Goal: Task Accomplishment & Management: Manage account settings

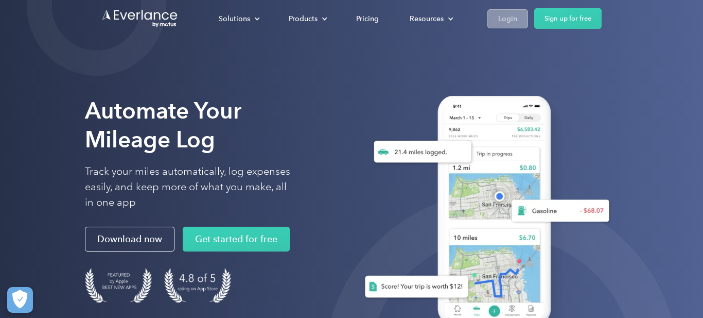
click at [506, 16] on div "Login" at bounding box center [507, 18] width 19 height 13
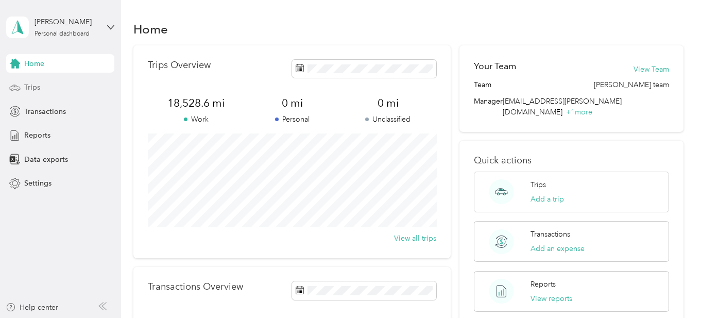
click at [34, 84] on span "Trips" at bounding box center [32, 87] width 16 height 11
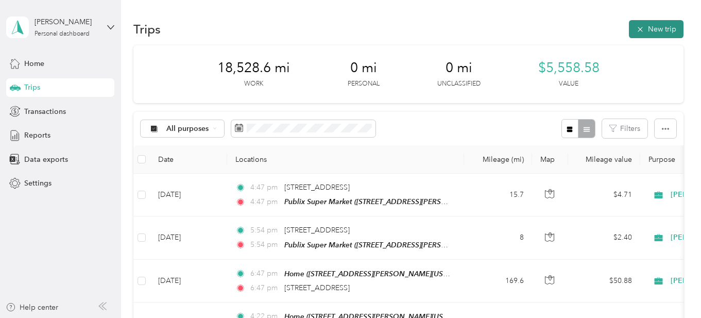
click at [654, 27] on button "New trip" at bounding box center [656, 29] width 55 height 18
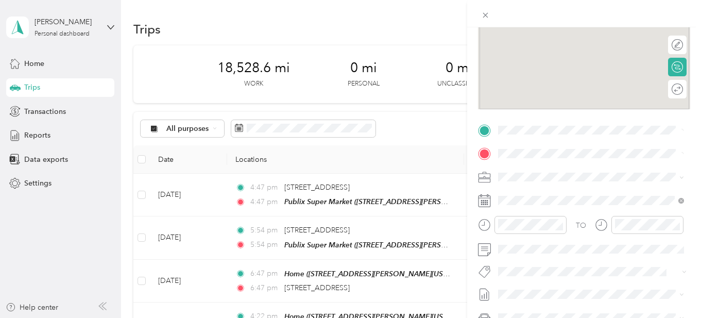
scroll to position [127, 0]
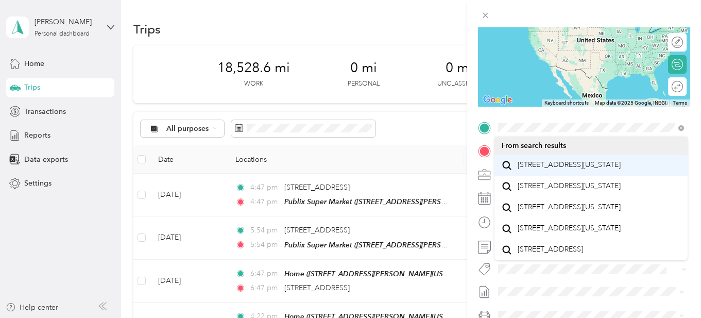
click at [537, 169] on span "[STREET_ADDRESS][US_STATE]" at bounding box center [568, 164] width 103 height 9
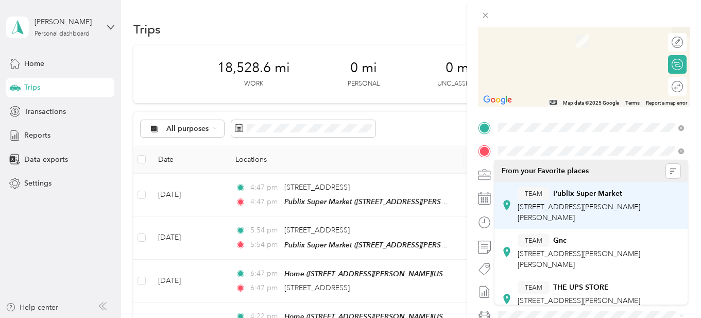
click at [556, 208] on span "[STREET_ADDRESS][PERSON_NAME][PERSON_NAME]" at bounding box center [578, 212] width 123 height 20
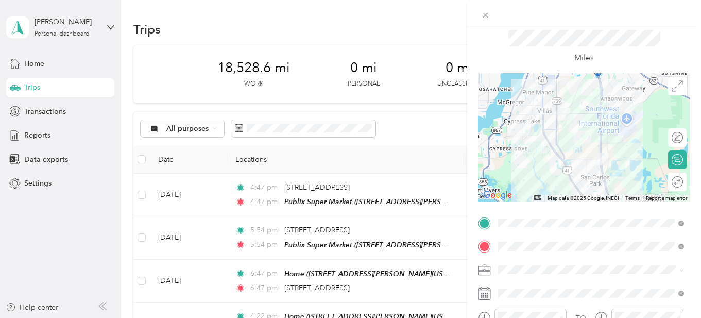
scroll to position [0, 0]
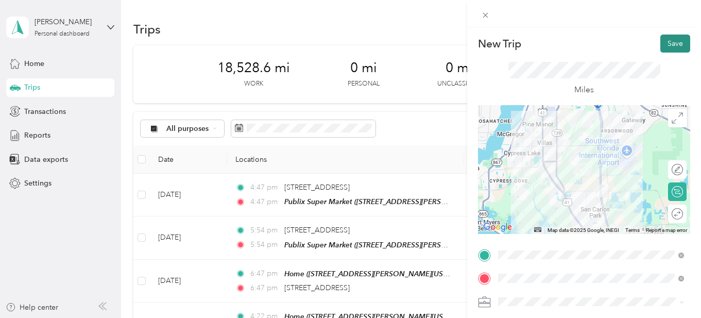
click at [669, 44] on button "Save" at bounding box center [675, 43] width 30 height 18
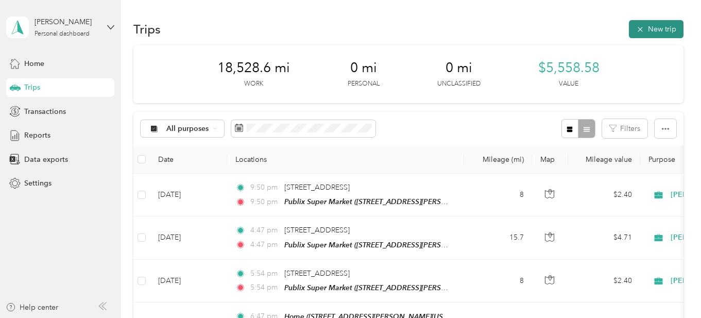
click at [662, 28] on button "New trip" at bounding box center [656, 29] width 55 height 18
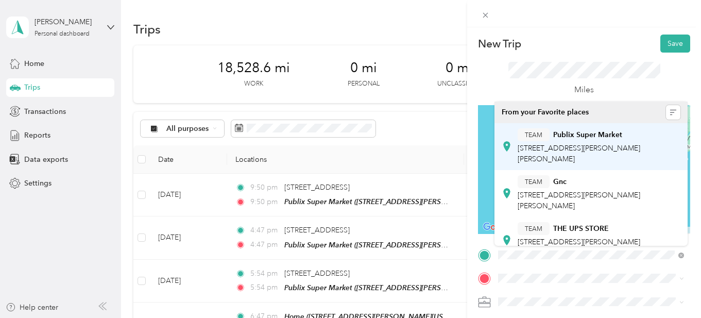
click at [557, 150] on span "[STREET_ADDRESS][PERSON_NAME][PERSON_NAME]" at bounding box center [578, 154] width 123 height 20
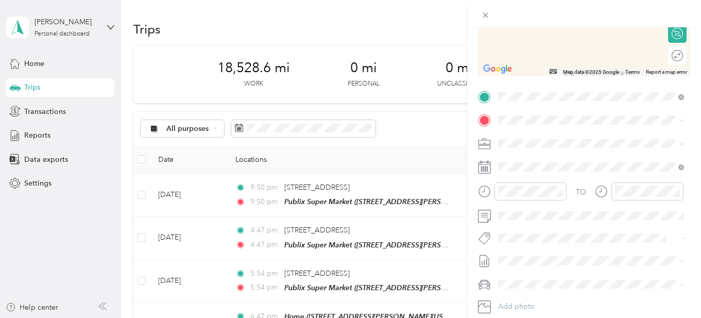
scroll to position [162, 0]
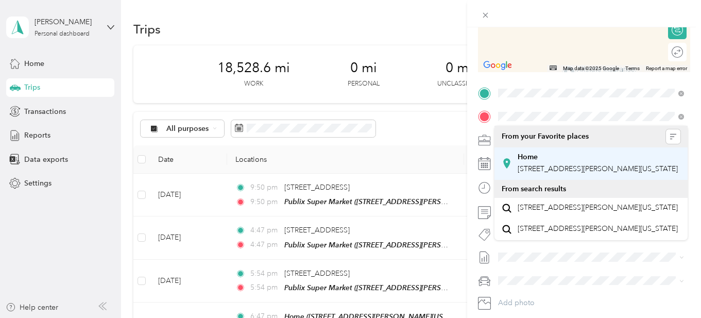
click at [548, 168] on span "[STREET_ADDRESS][PERSON_NAME][US_STATE]" at bounding box center [597, 168] width 160 height 9
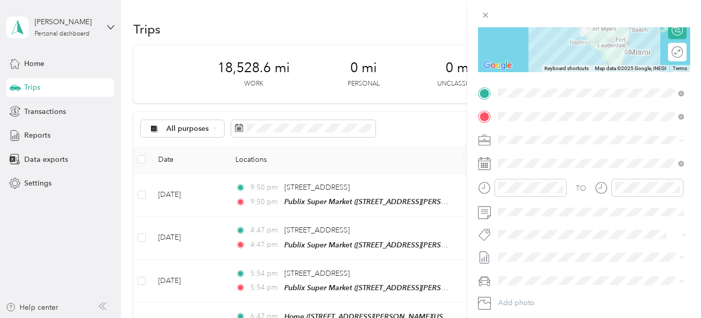
scroll to position [0, 0]
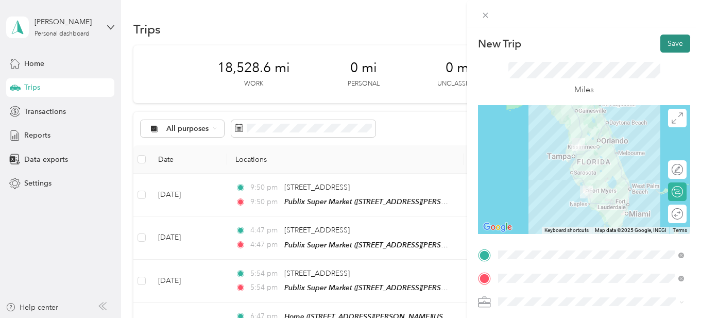
click at [670, 41] on button "Save" at bounding box center [675, 43] width 30 height 18
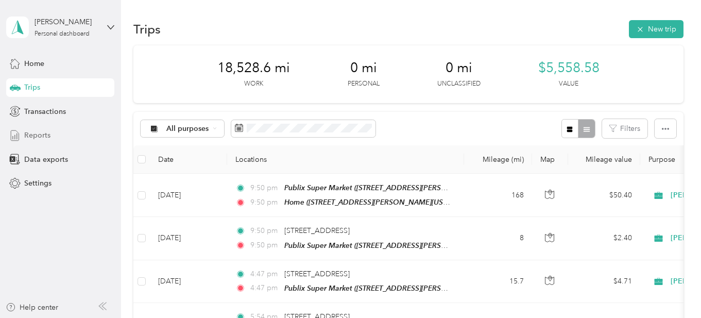
click at [40, 135] on span "Reports" at bounding box center [37, 135] width 26 height 11
